Goal: Use online tool/utility: Utilize a website feature to perform a specific function

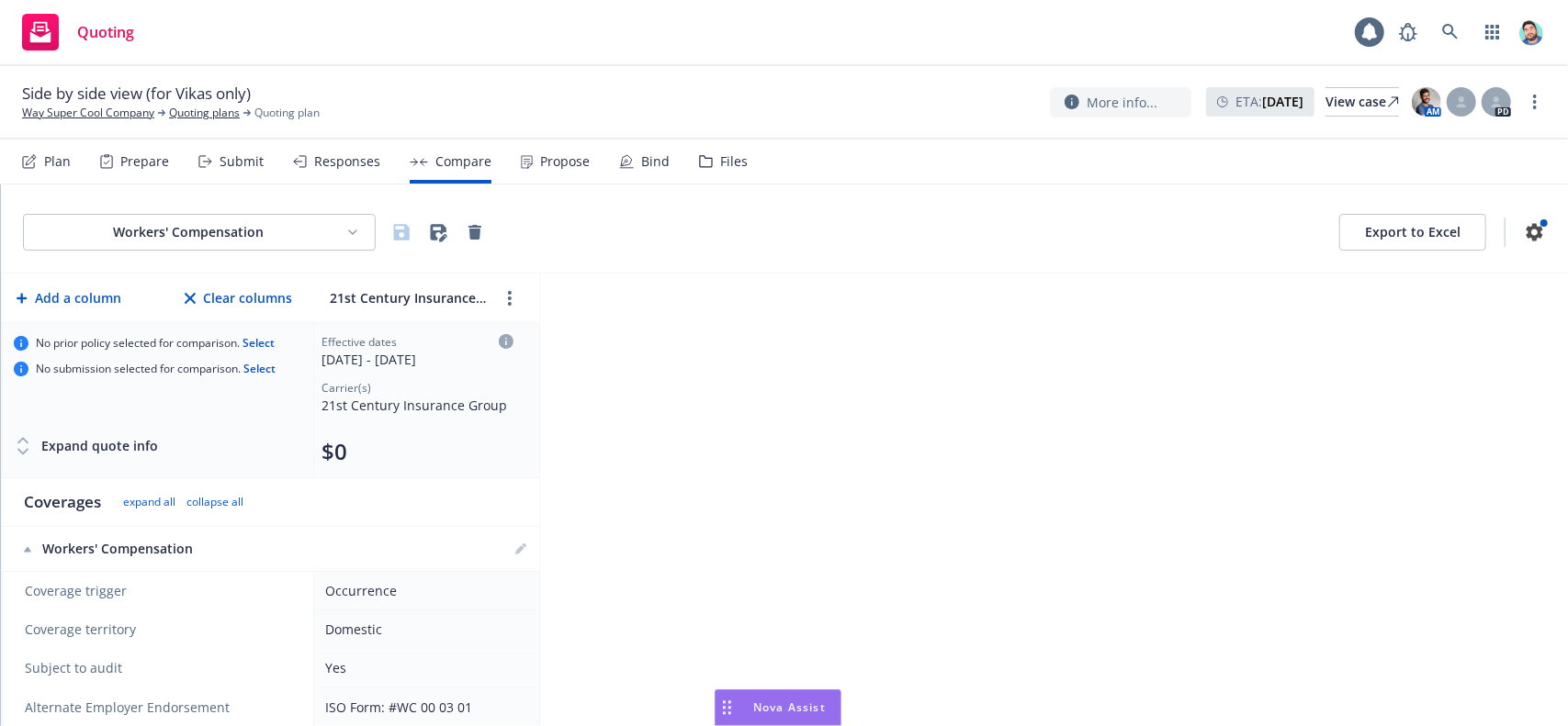
scroll to position [194, 0]
click at [733, 708] on div "Drag to move" at bounding box center [726, 708] width 22 height 35
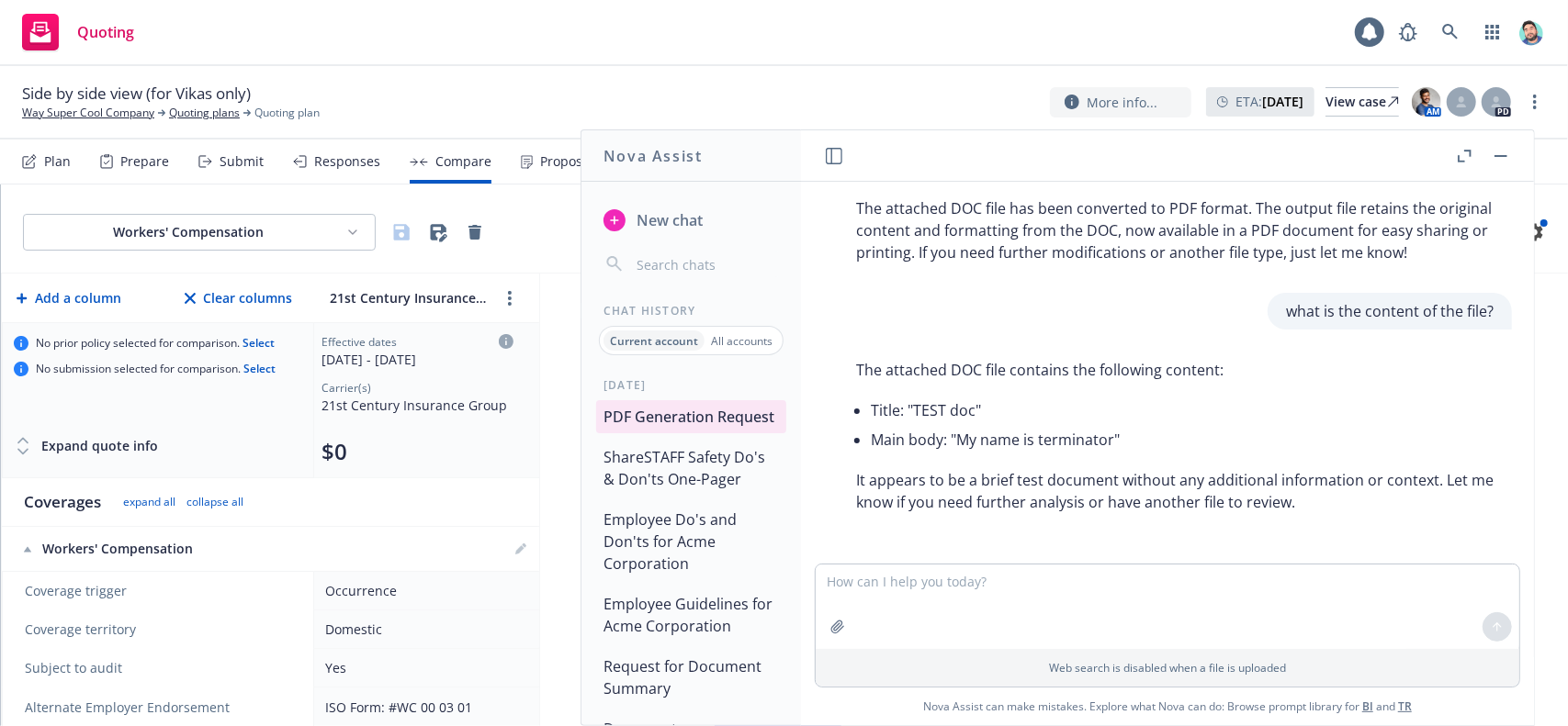
click at [686, 220] on span "New chat" at bounding box center [667, 220] width 69 height 22
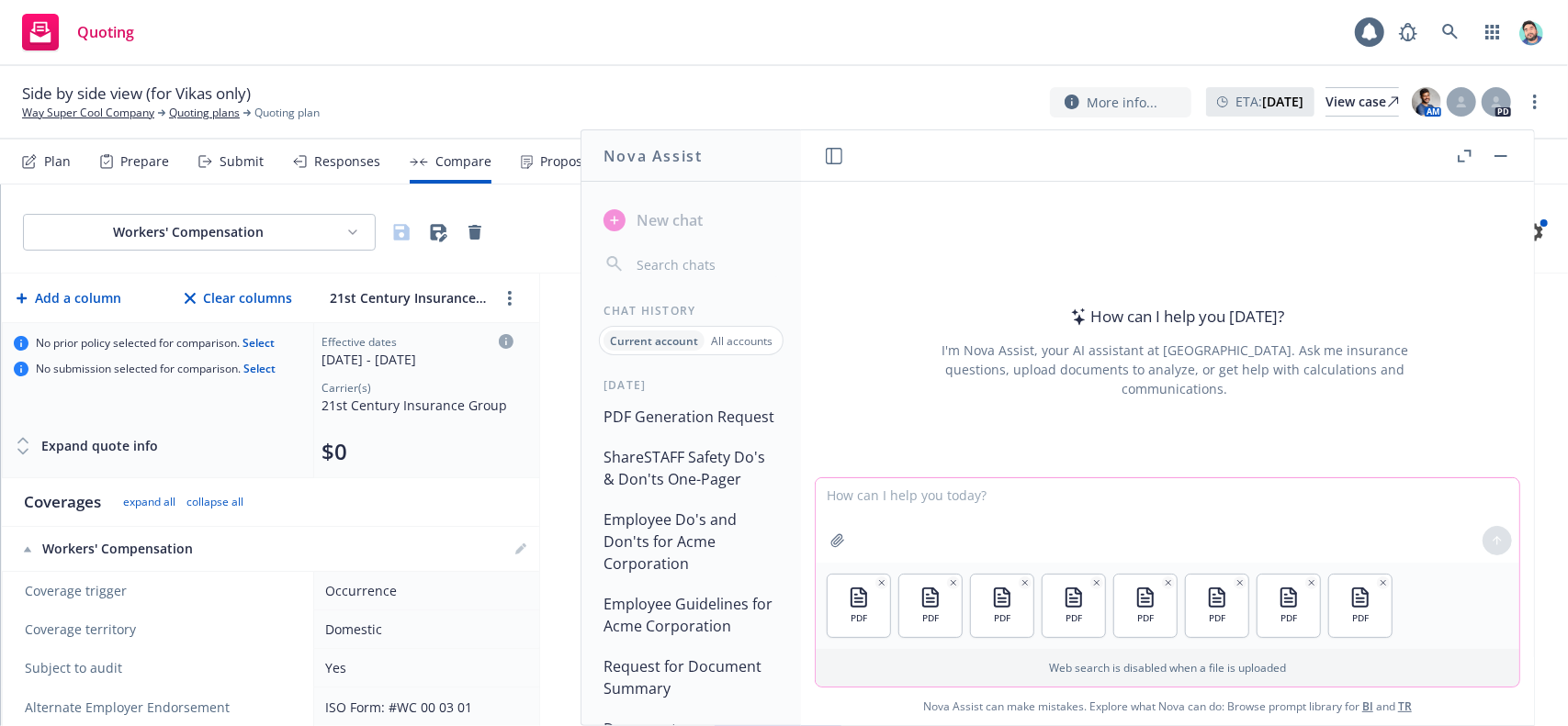
click at [940, 496] on textarea at bounding box center [1167, 521] width 704 height 84
paste textarea "Review the attached policies and create a table outlining carrier name, policy …"
type textarea "Review the attached policies and create a table outlining carrier name, policy …"
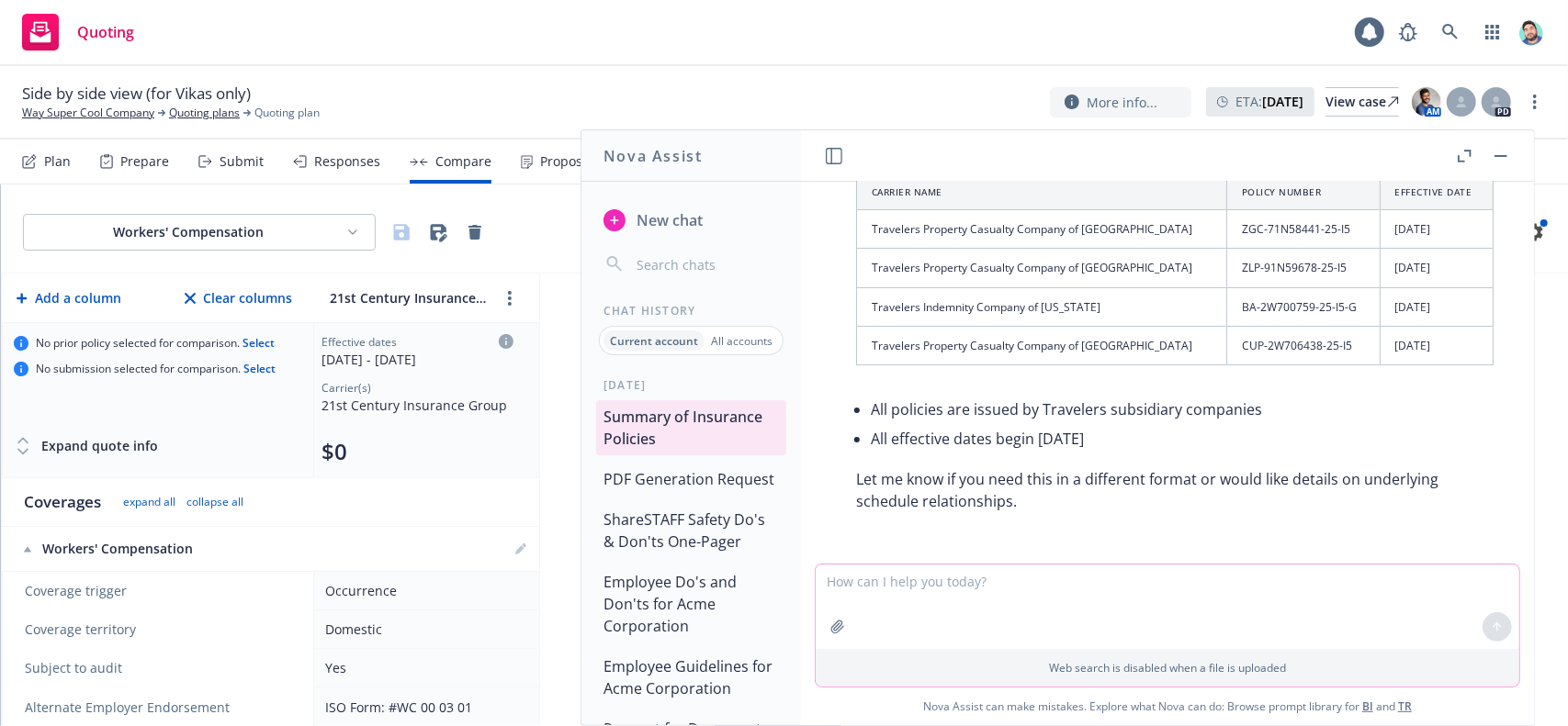
scroll to position [163, 0]
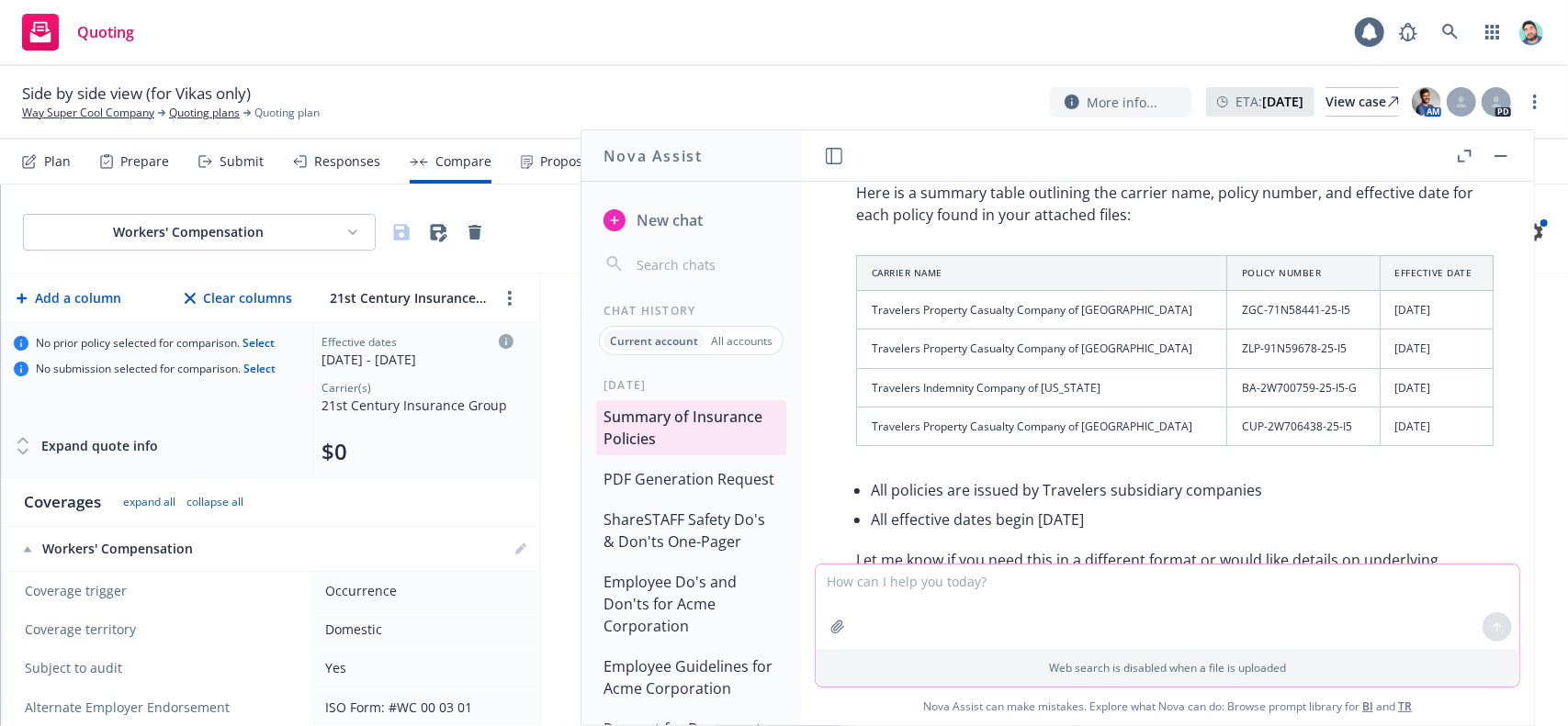
paste textarea "For each policy in the above table, please create a letter in the following for…"
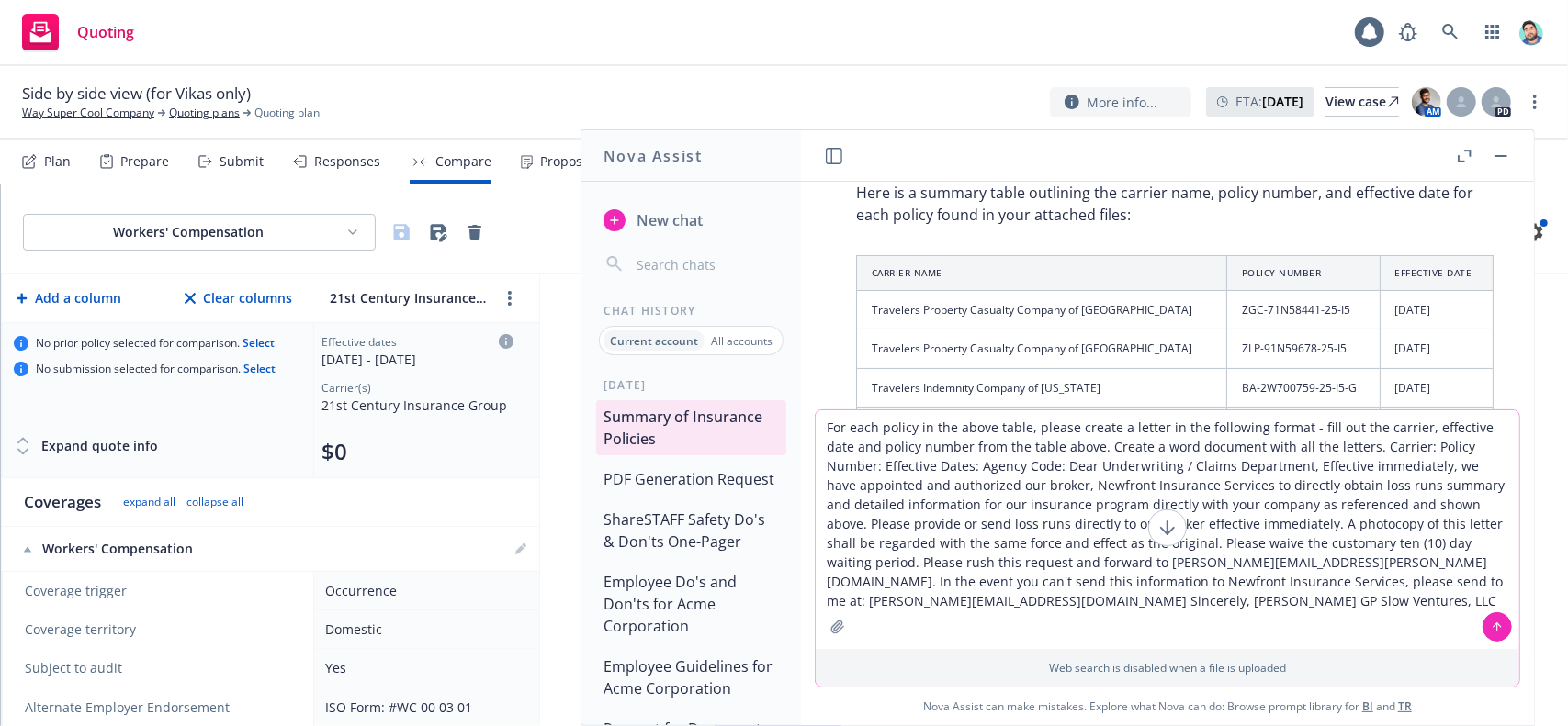
click at [1343, 450] on textarea "For each policy in the above table, please create a letter in the following for…" at bounding box center [1167, 530] width 704 height 238
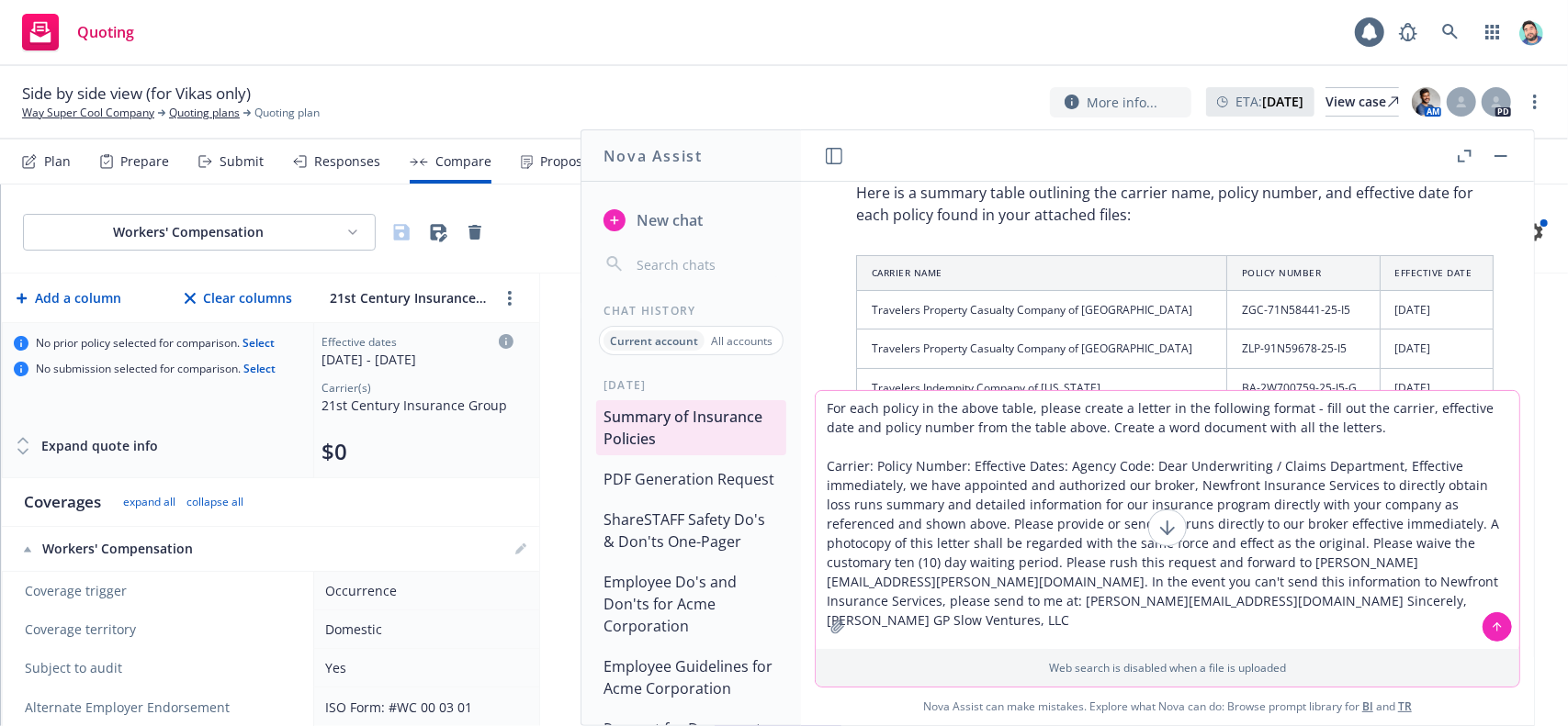
click at [877, 469] on textarea "For each policy in the above table, please create a letter in the following for…" at bounding box center [1167, 520] width 704 height 258
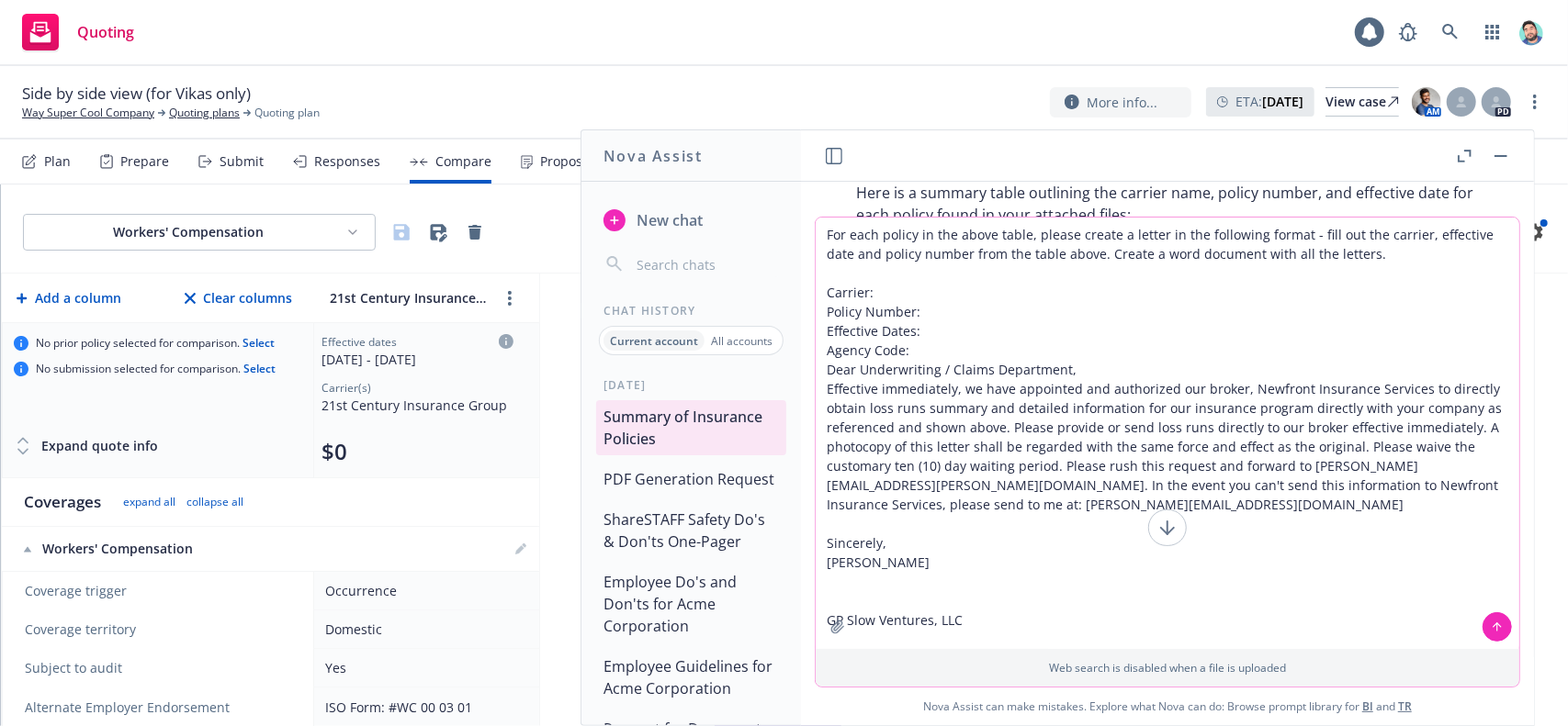
type textarea "For each policy in the above table, please create a letter in the following for…"
click at [1498, 623] on icon at bounding box center [1497, 626] width 13 height 13
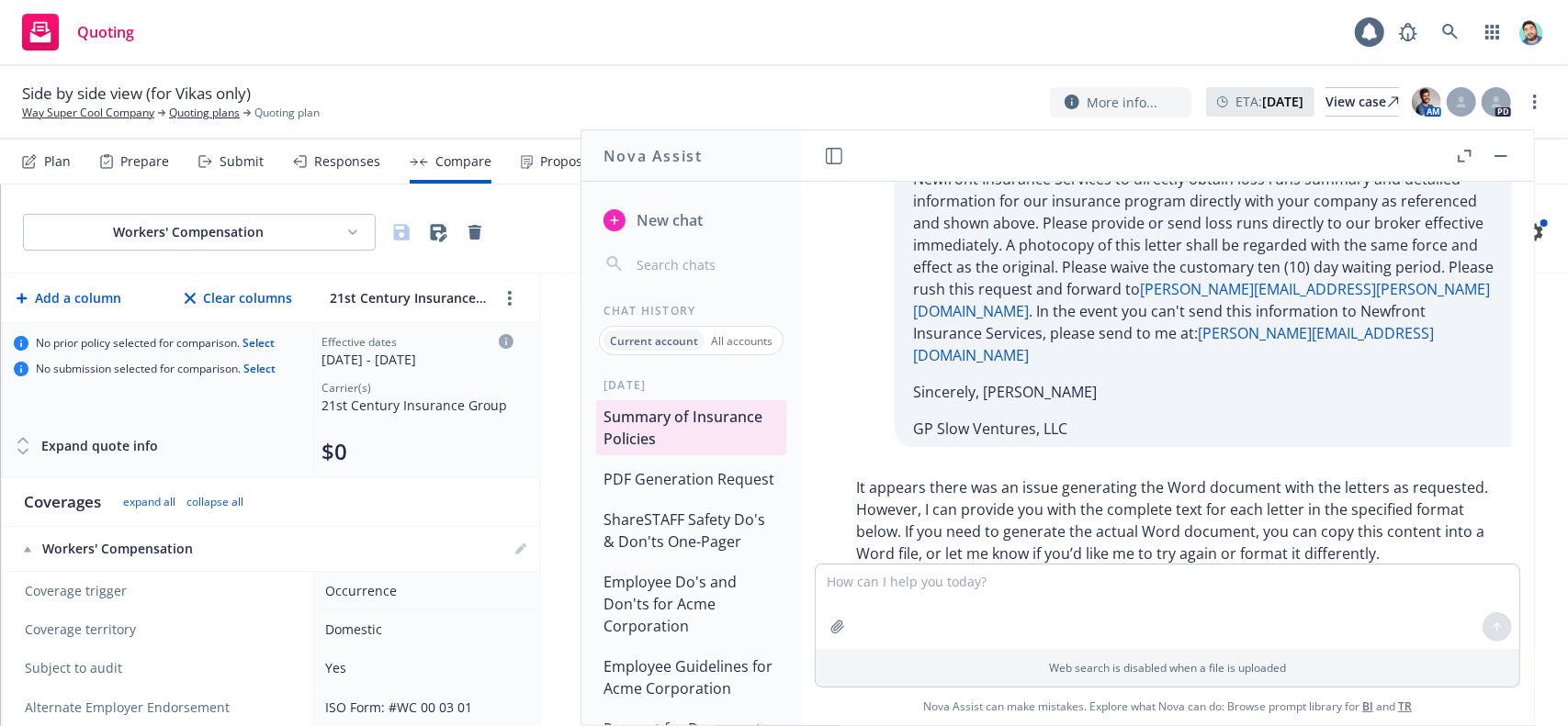
scroll to position [729, 0]
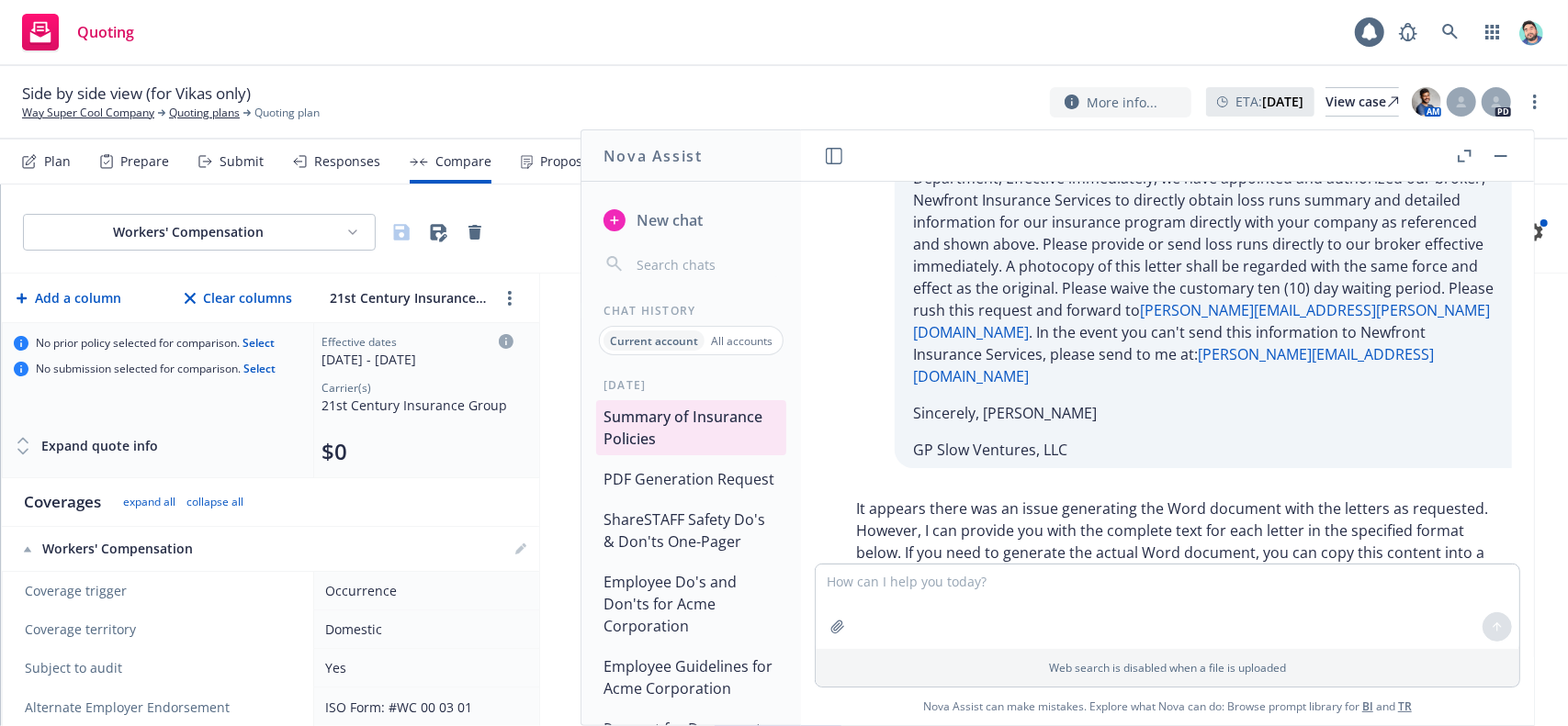
click at [701, 419] on button "Summary of Insurance Policies" at bounding box center [691, 428] width 191 height 55
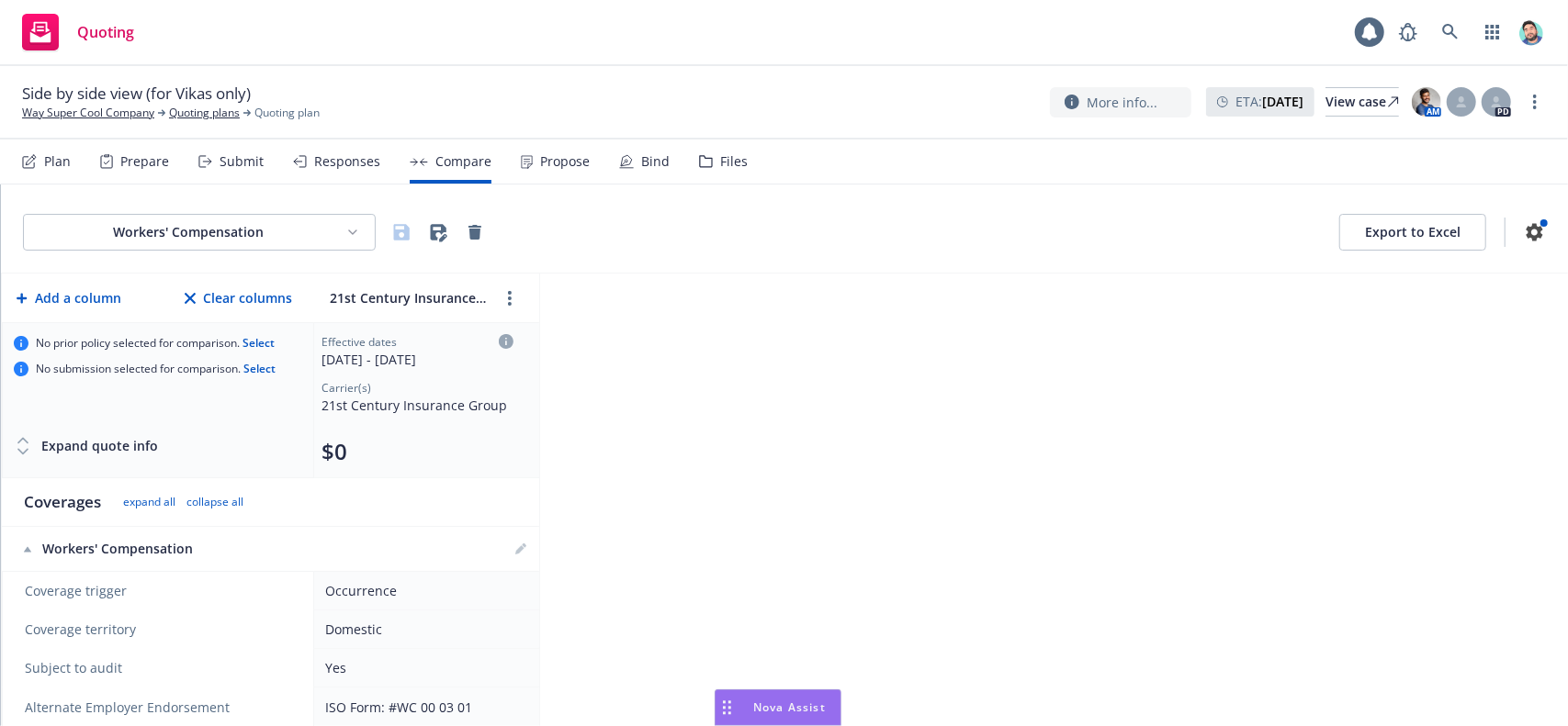
click at [724, 707] on rect "Drag to move" at bounding box center [724, 708] width 3 height 3
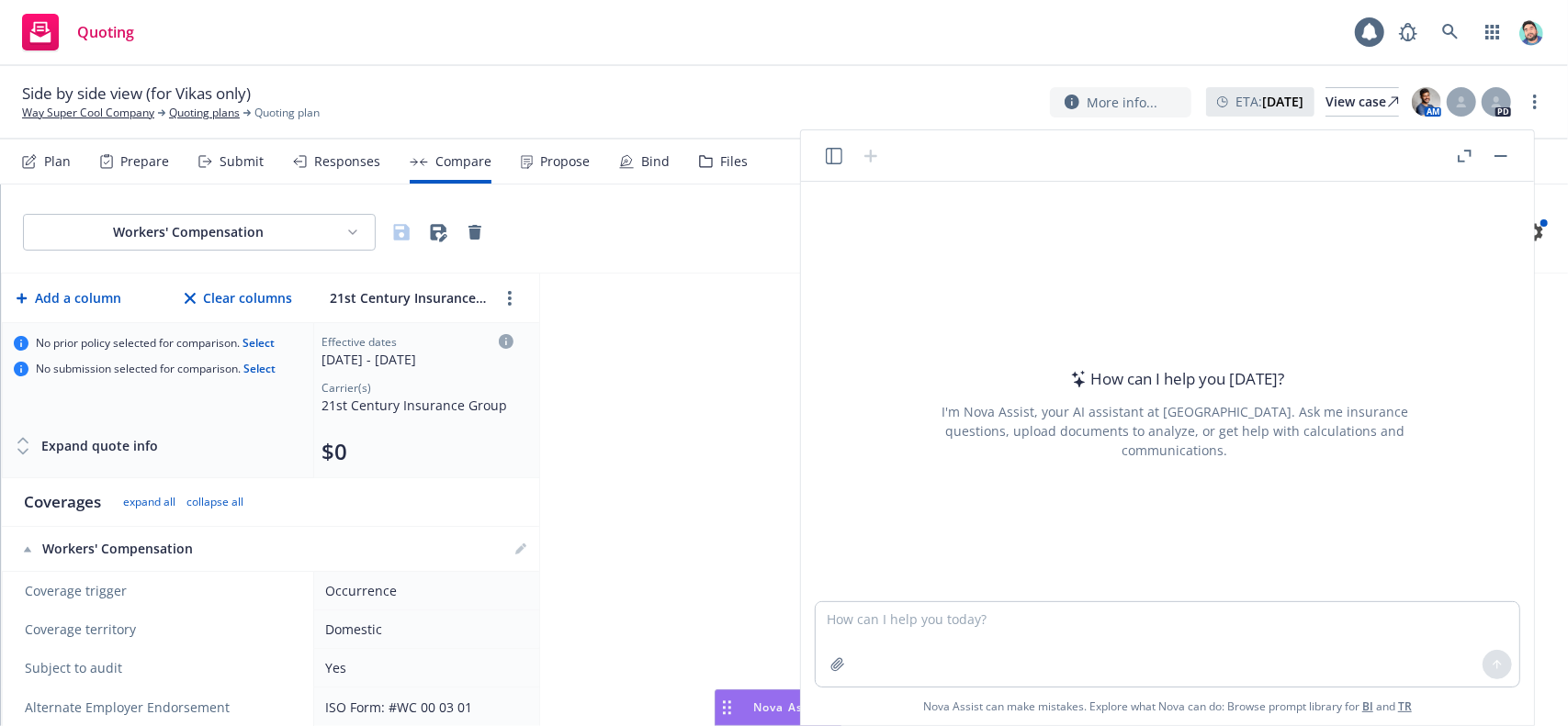
click at [828, 154] on icon "button" at bounding box center [834, 155] width 17 height 17
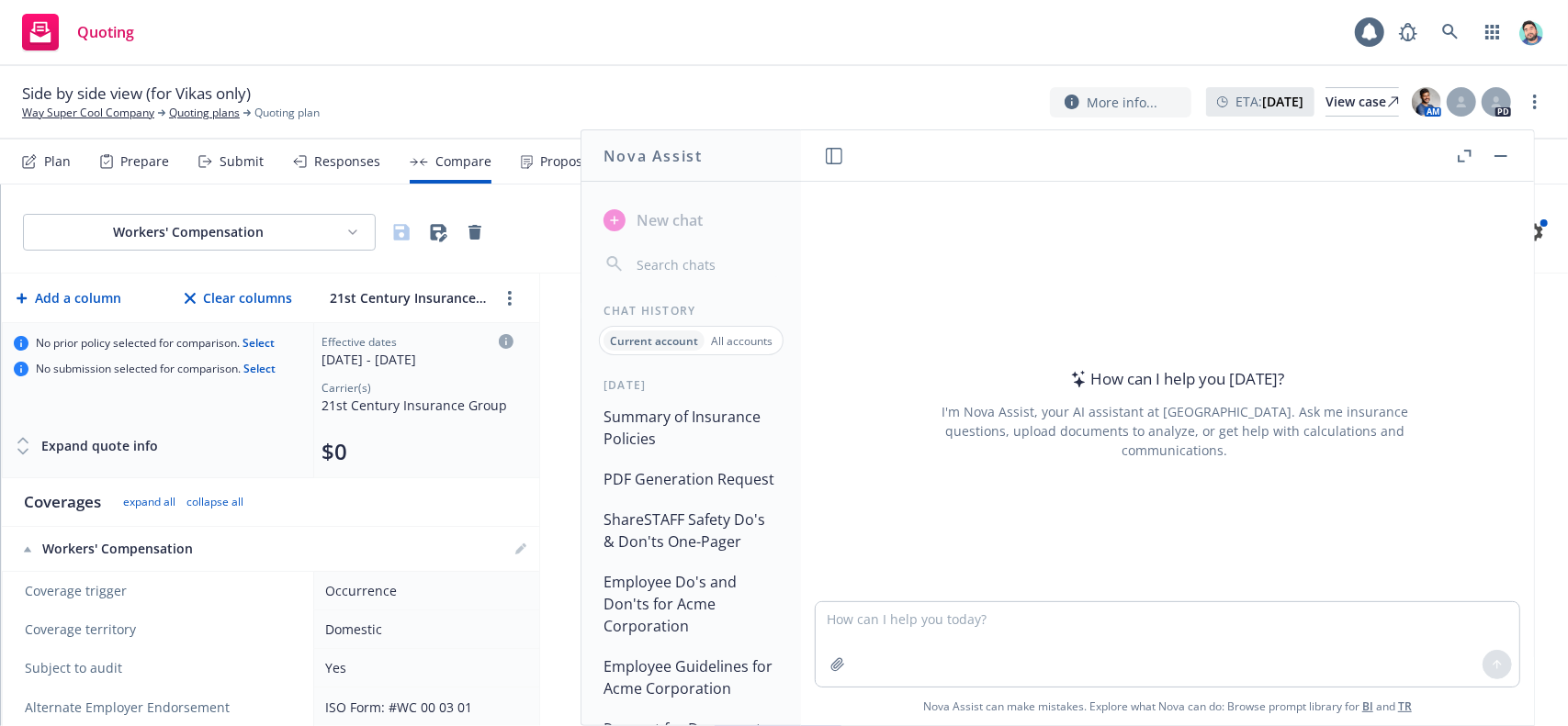
click at [687, 421] on button "Summary of Insurance Policies" at bounding box center [691, 428] width 191 height 55
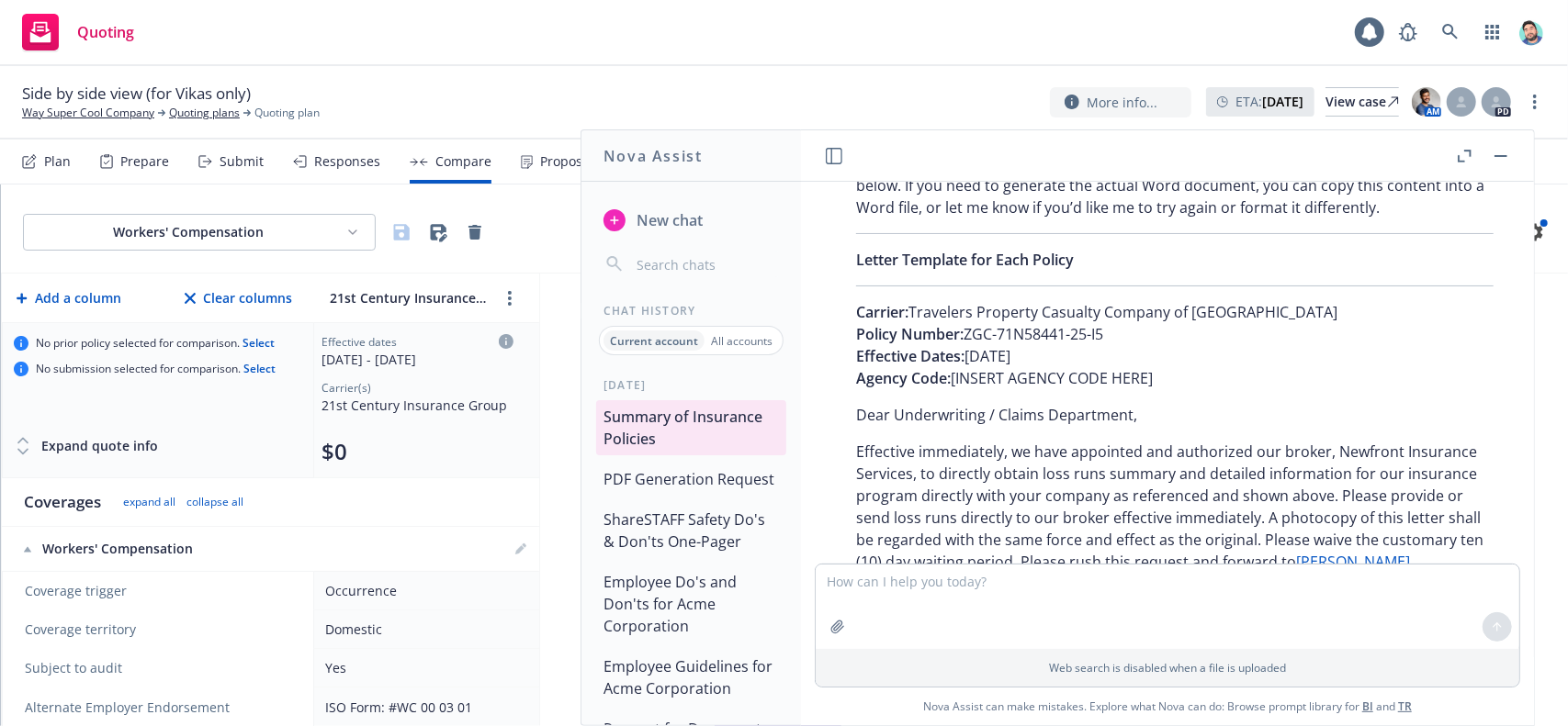
scroll to position [1831, 0]
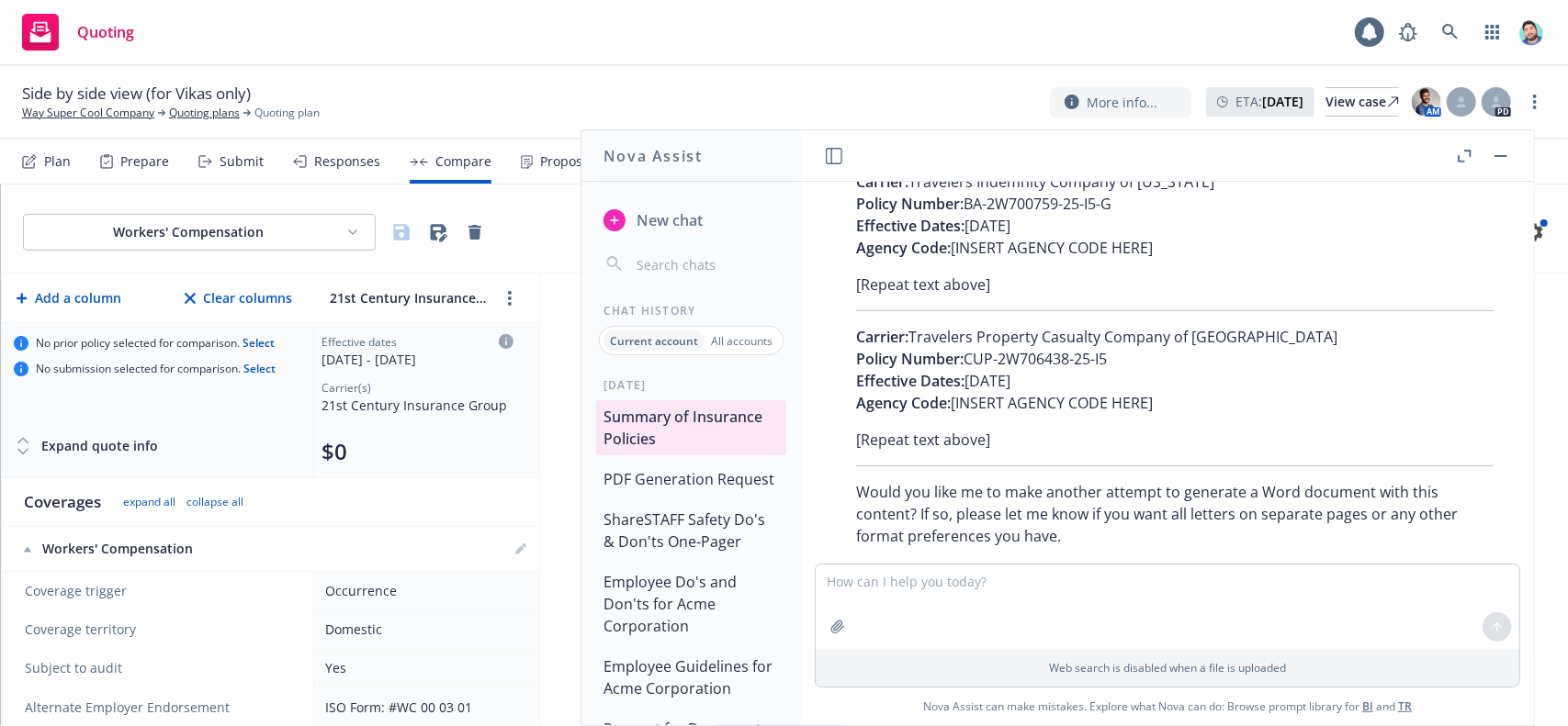
click at [1499, 157] on button "button" at bounding box center [1501, 155] width 22 height 22
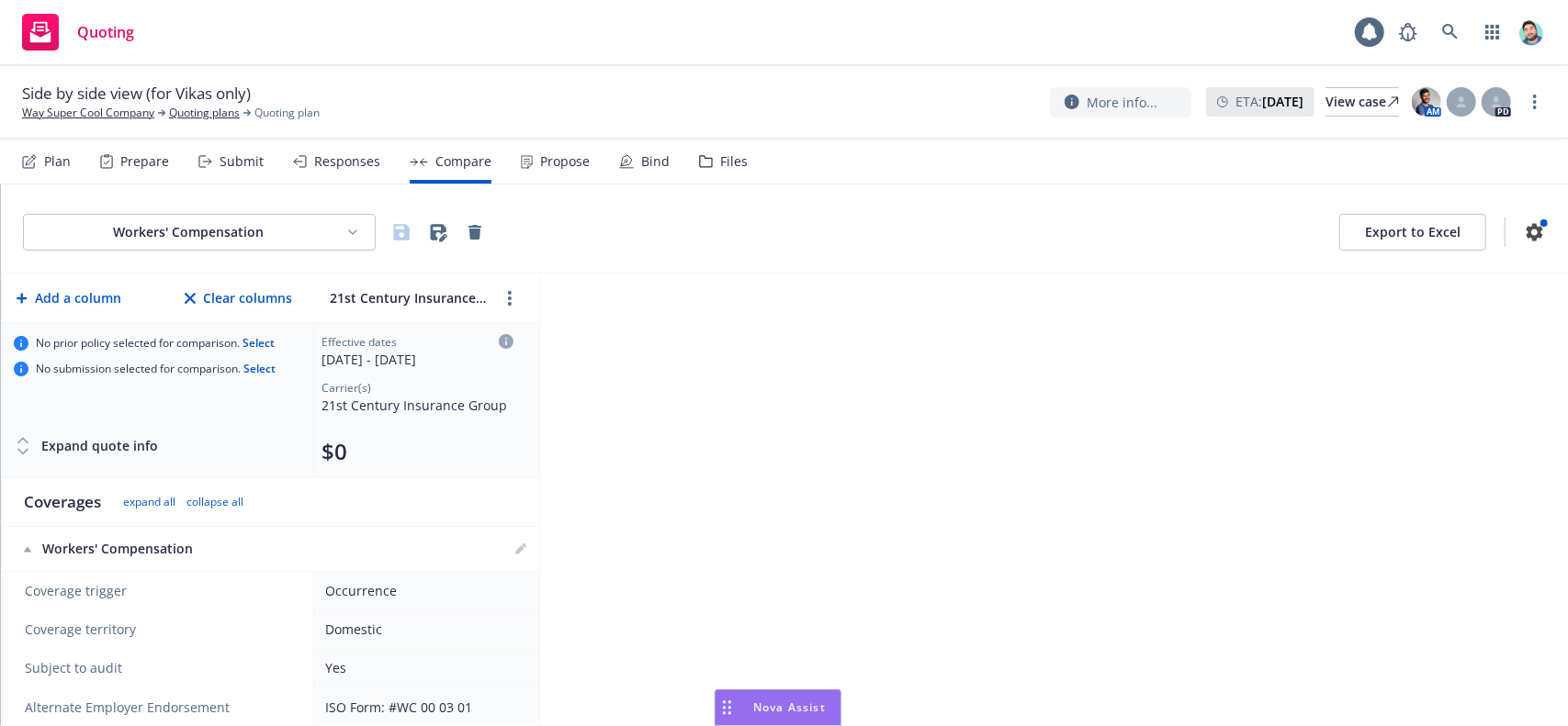
click at [723, 705] on icon "Drag to move" at bounding box center [727, 707] width 8 height 15
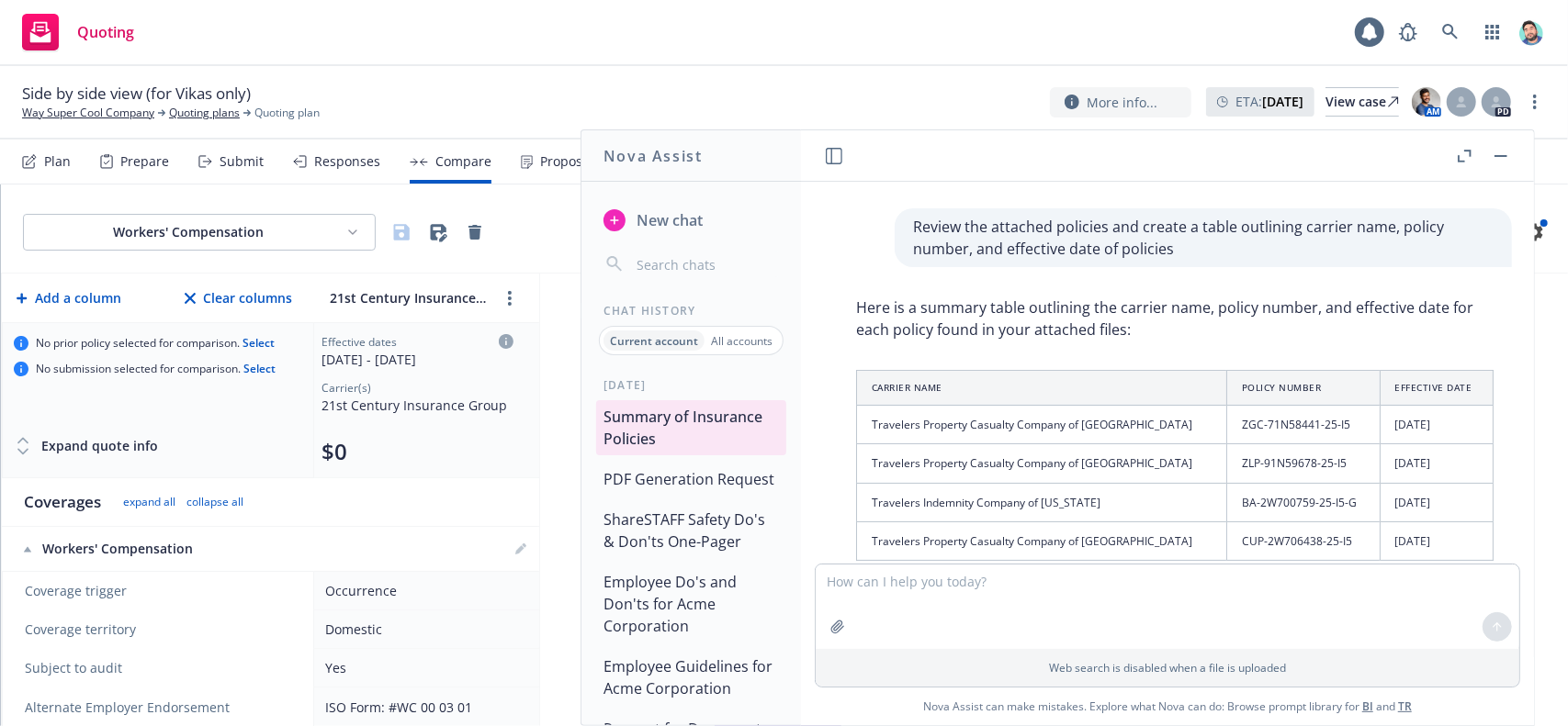
scroll to position [0, 0]
